Goal: Navigation & Orientation: Find specific page/section

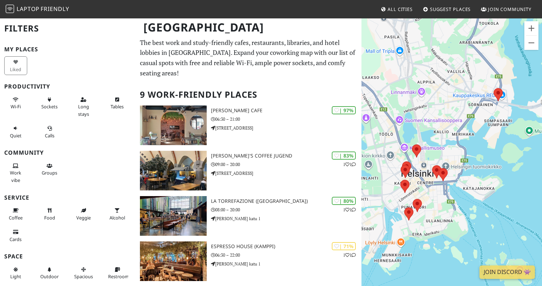
click at [404, 152] on div "To navigate, press the arrow keys." at bounding box center [452, 161] width 181 height 286
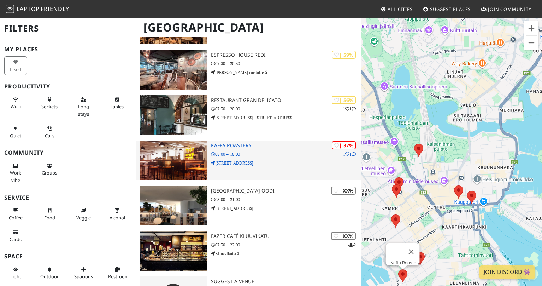
scroll to position [262, 0]
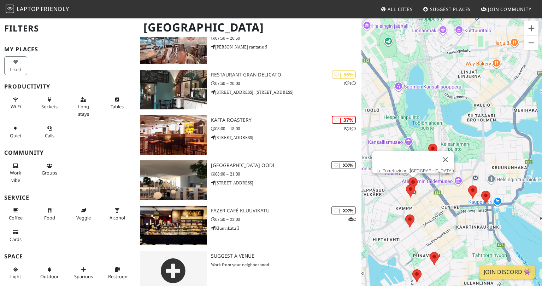
click at [409, 177] on area at bounding box center [409, 177] width 0 height 0
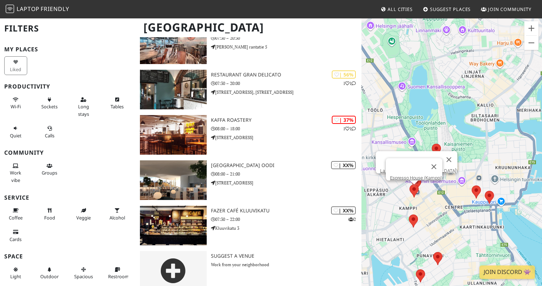
click at [410, 184] on area at bounding box center [410, 184] width 0 height 0
click at [473, 186] on img at bounding box center [476, 191] width 9 height 13
click at [472, 185] on area at bounding box center [472, 185] width 0 height 0
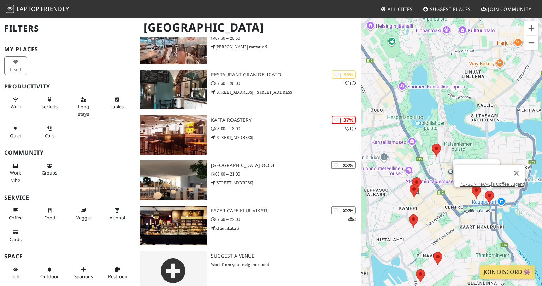
click at [485, 191] on area at bounding box center [485, 191] width 0 height 0
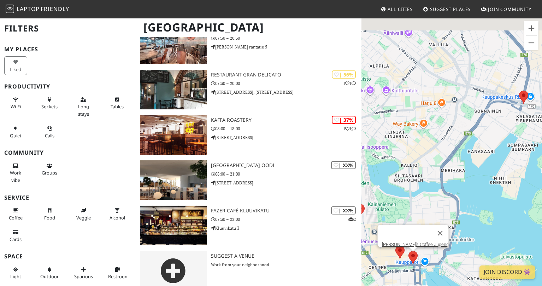
drag, startPoint x: 508, startPoint y: 117, endPoint x: 431, endPoint y: 184, distance: 102.7
click at [431, 184] on div "To navigate, press the arrow keys. [PERSON_NAME]'s Coffee Jugend" at bounding box center [452, 161] width 181 height 286
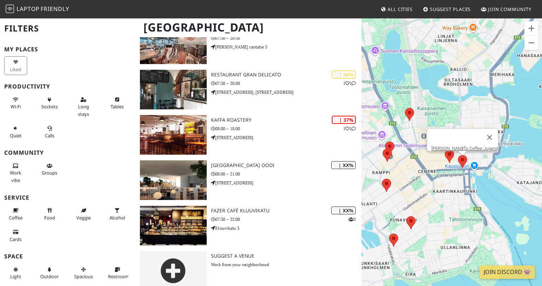
drag, startPoint x: 456, startPoint y: 159, endPoint x: 456, endPoint y: 180, distance: 20.9
click at [498, 69] on div "To navigate, press the arrow keys. [PERSON_NAME]'s Coffee Jugend" at bounding box center [452, 161] width 181 height 286
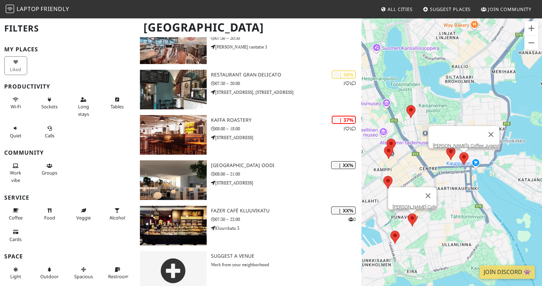
click at [408, 213] on area at bounding box center [408, 213] width 0 height 0
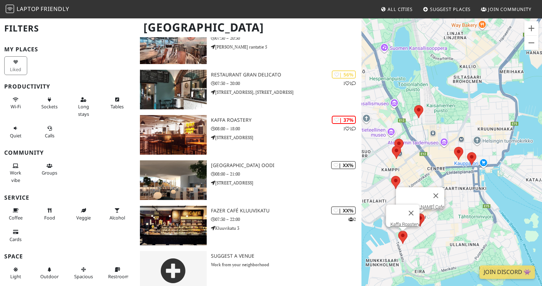
click at [398, 230] on area at bounding box center [398, 230] width 0 height 0
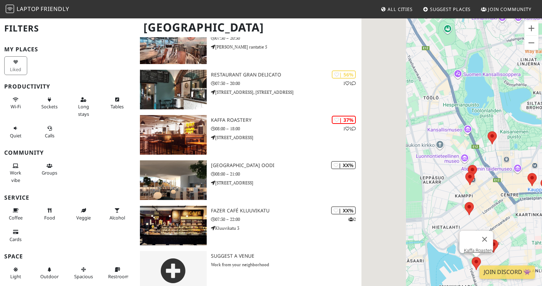
drag, startPoint x: 403, startPoint y: 165, endPoint x: 478, endPoint y: 192, distance: 79.6
click at [478, 192] on div "To navigate, press the arrow keys. Kaffa Roastery" at bounding box center [452, 161] width 181 height 286
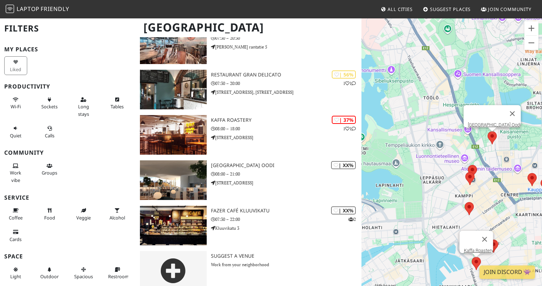
click at [488, 131] on area at bounding box center [488, 131] width 0 height 0
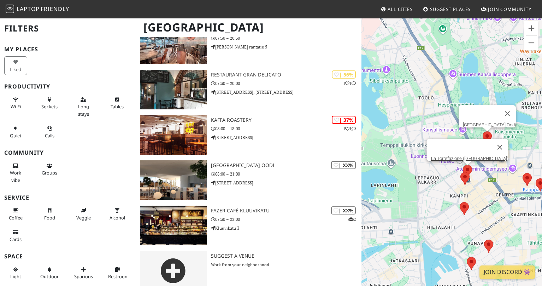
click at [463, 165] on area at bounding box center [463, 165] width 0 height 0
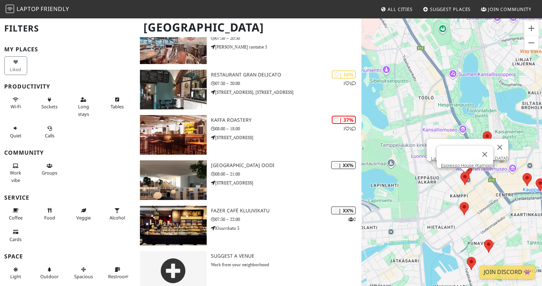
click at [461, 172] on area at bounding box center [461, 172] width 0 height 0
click at [512, 129] on div "To navigate, press the arrow keys. [GEOGRAPHIC_DATA] ([GEOGRAPHIC_DATA])" at bounding box center [452, 161] width 181 height 286
click at [487, 148] on button "Close" at bounding box center [484, 154] width 17 height 17
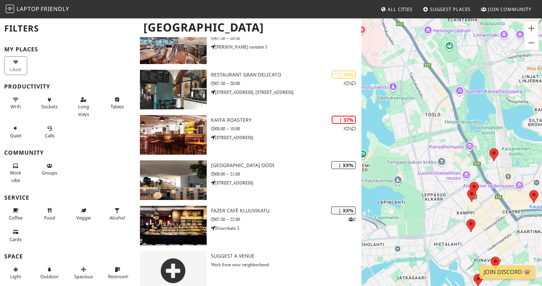
drag, startPoint x: 414, startPoint y: 136, endPoint x: 422, endPoint y: 157, distance: 22.1
click at [422, 157] on div "To navigate, press the arrow keys." at bounding box center [452, 161] width 181 height 286
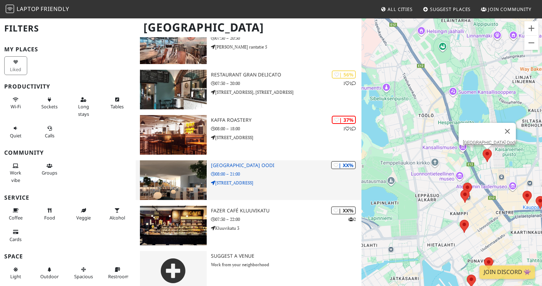
scroll to position [0, 0]
